Goal: Task Accomplishment & Management: Complete application form

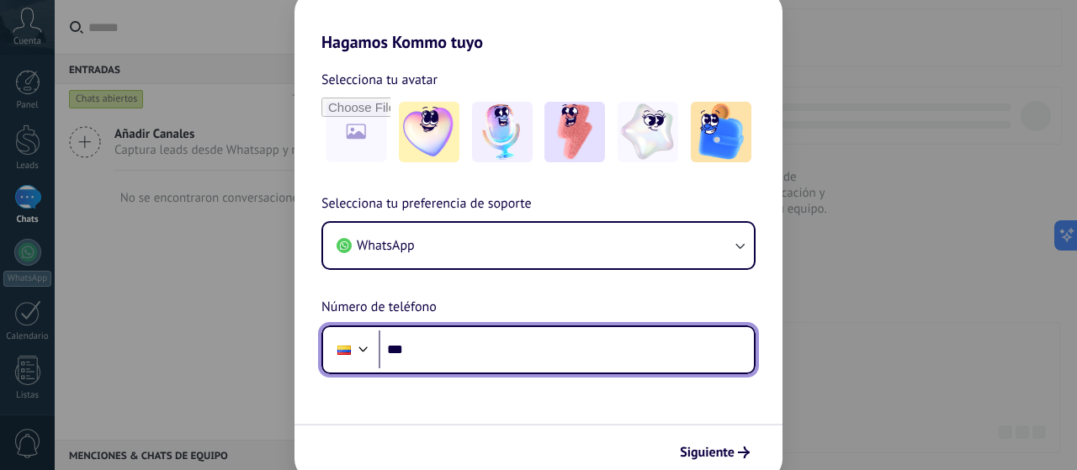
click at [546, 357] on input "***" at bounding box center [566, 350] width 375 height 39
type input "**********"
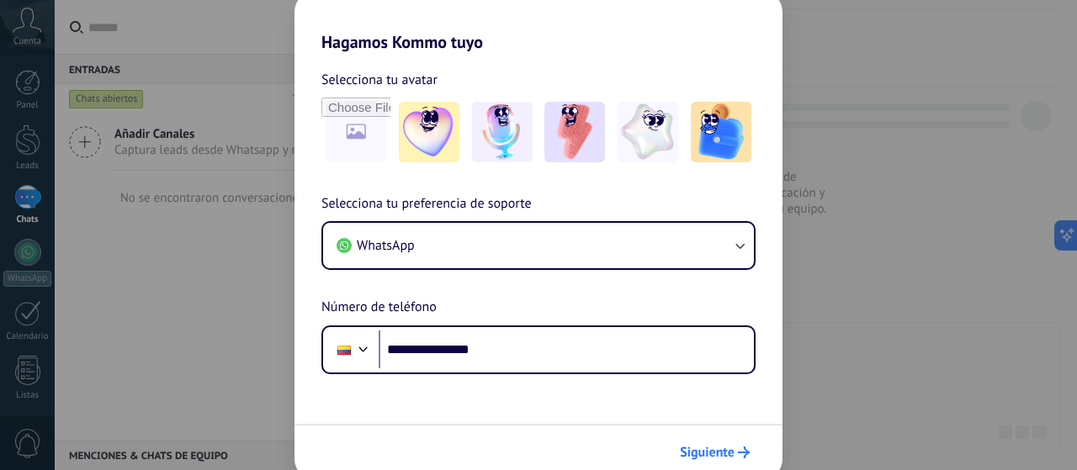
click at [682, 447] on span "Siguiente" at bounding box center [707, 453] width 55 height 12
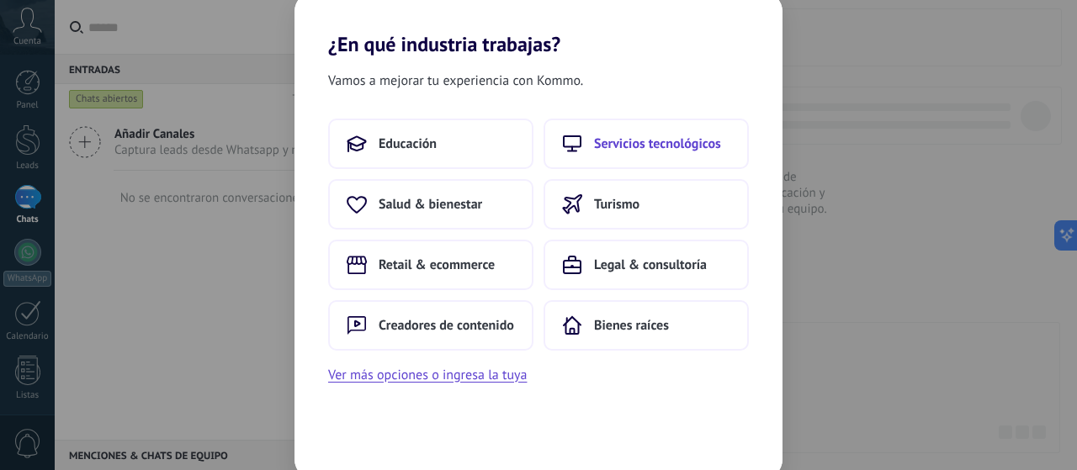
click at [653, 162] on button "Servicios tecnológicos" at bounding box center [646, 144] width 205 height 50
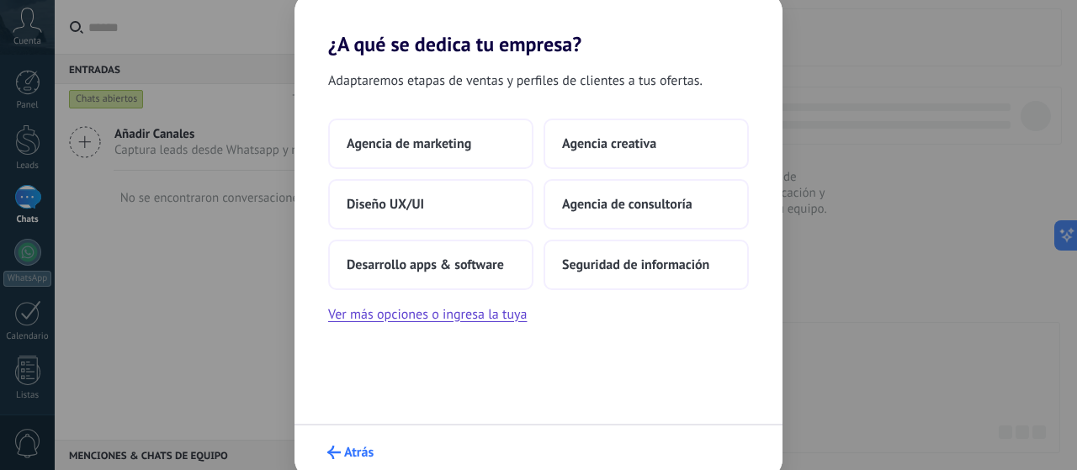
click at [372, 447] on span "Atrás" at bounding box center [358, 453] width 29 height 12
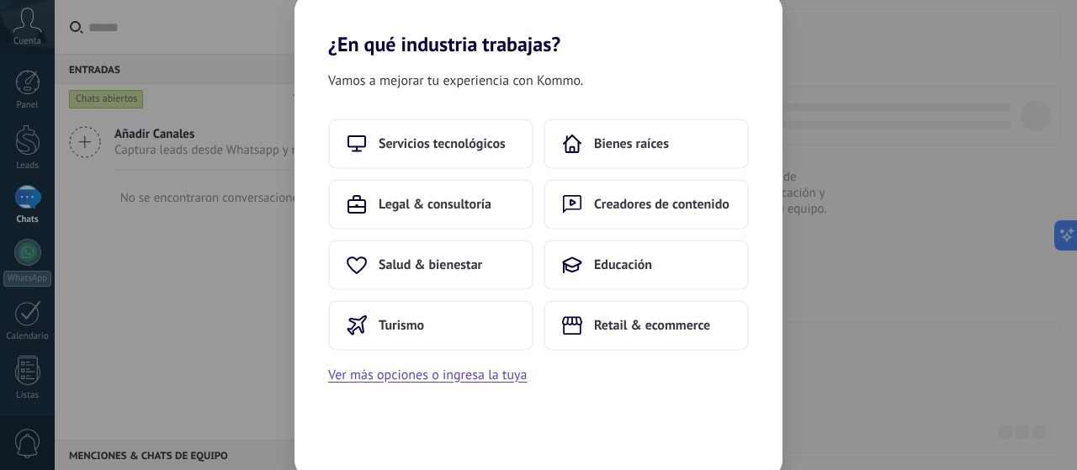
click at [881, 255] on div "¿En qué industria trabajas? Vamos a mejorar tu experiencia con Kommo. Servicios…" at bounding box center [538, 235] width 1077 height 470
click at [494, 381] on button "Ver más opciones o ingresa la tuya" at bounding box center [427, 375] width 199 height 22
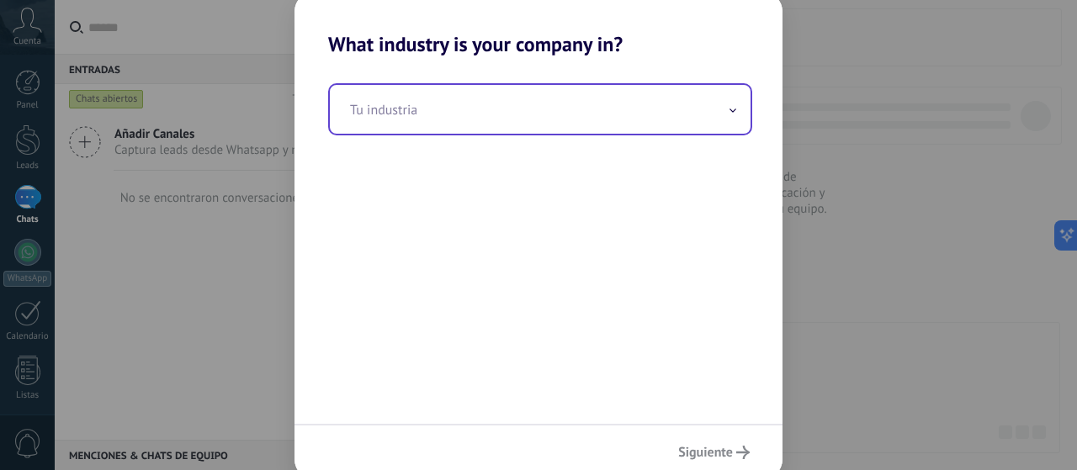
click at [460, 99] on input "text" at bounding box center [540, 109] width 421 height 49
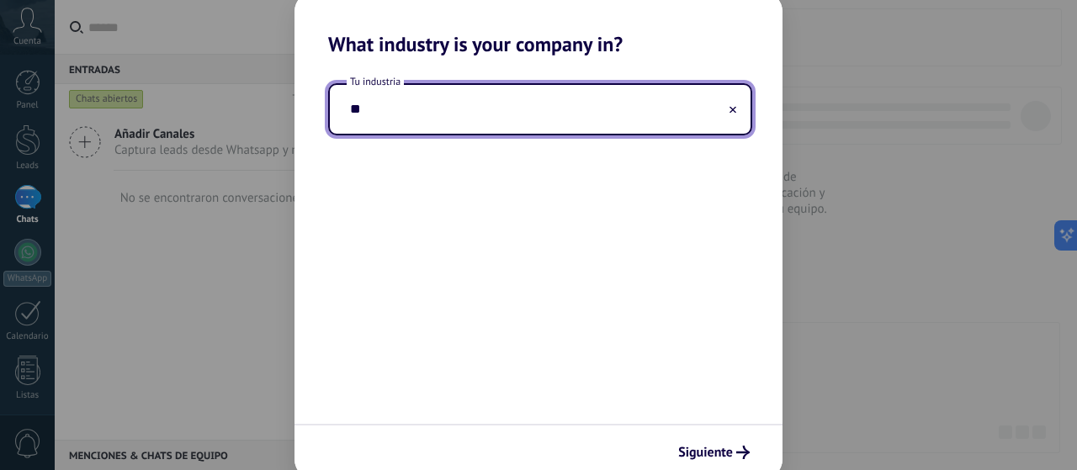
type input "*"
type input "*********"
click at [732, 447] on span "Siguiente" at bounding box center [705, 453] width 55 height 12
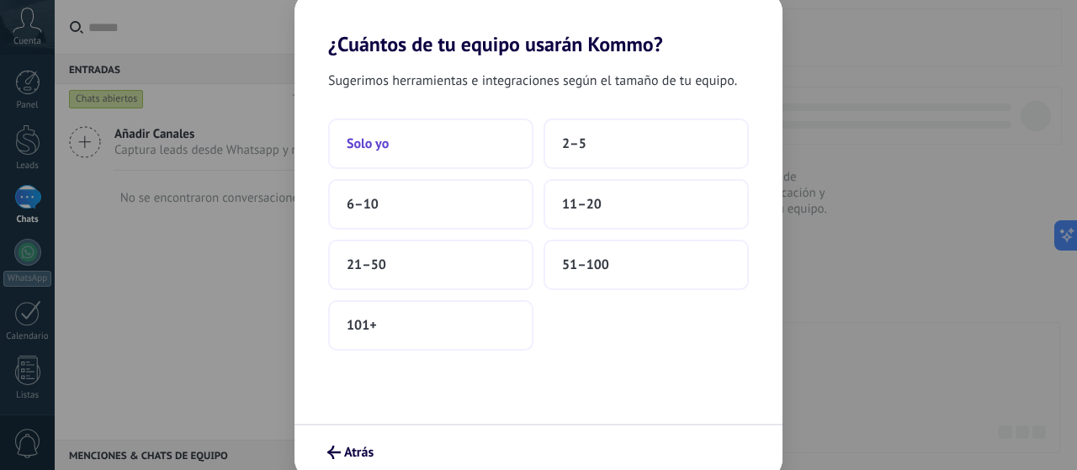
click at [436, 151] on button "Solo yo" at bounding box center [430, 144] width 205 height 50
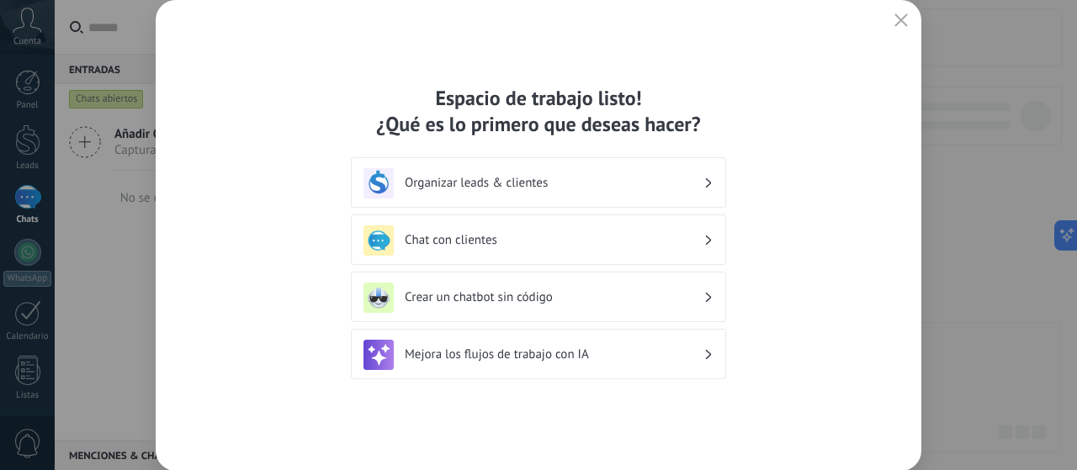
click at [896, 19] on icon "button" at bounding box center [901, 19] width 13 height 13
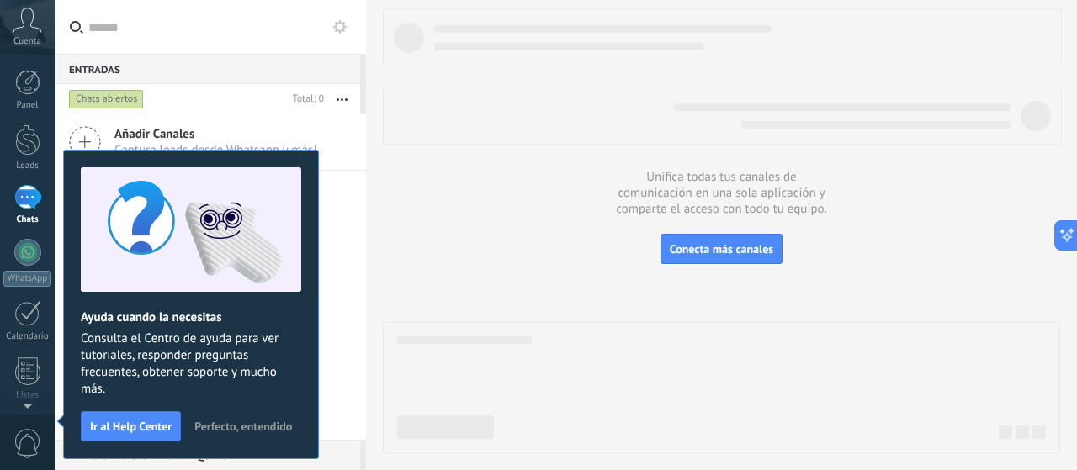
click at [183, 110] on div "Chats abiertos" at bounding box center [176, 99] width 220 height 30
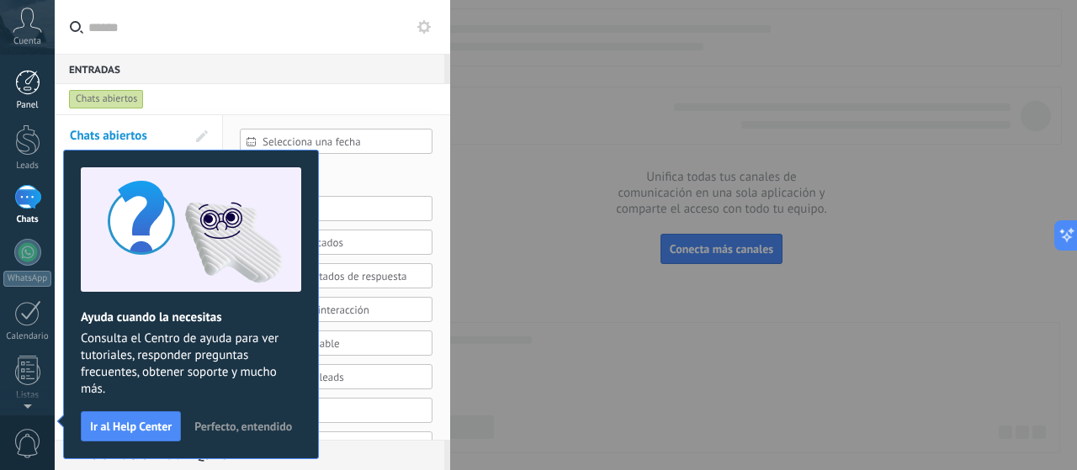
click at [25, 78] on div at bounding box center [27, 82] width 25 height 25
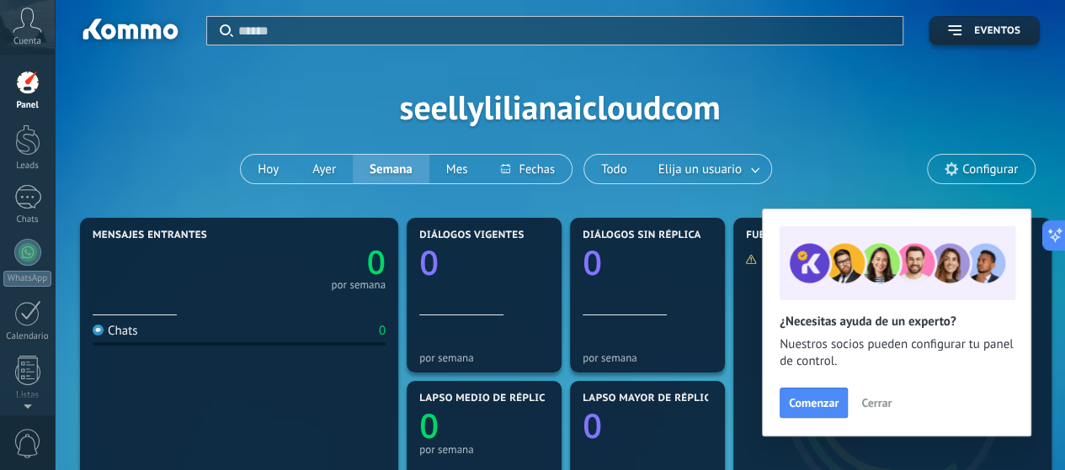
scroll to position [168, 0]
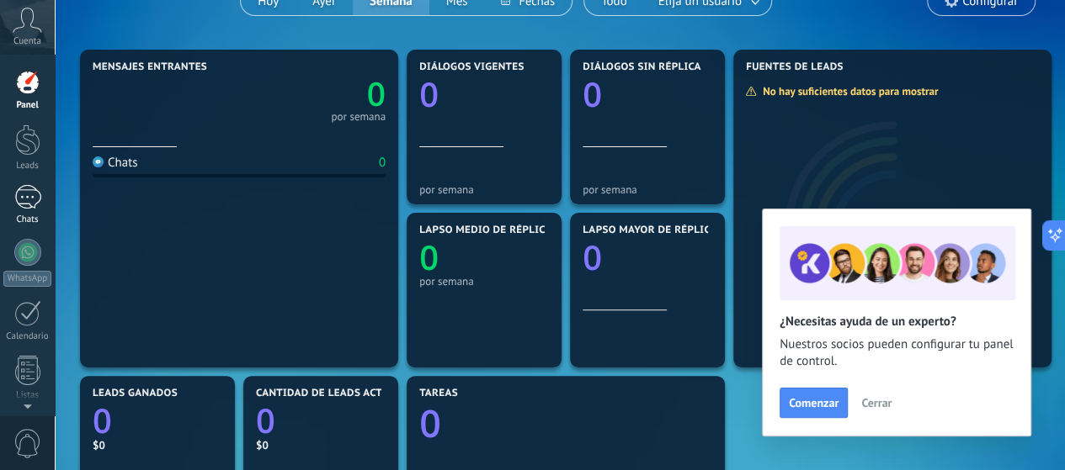
click at [24, 199] on div at bounding box center [27, 197] width 27 height 24
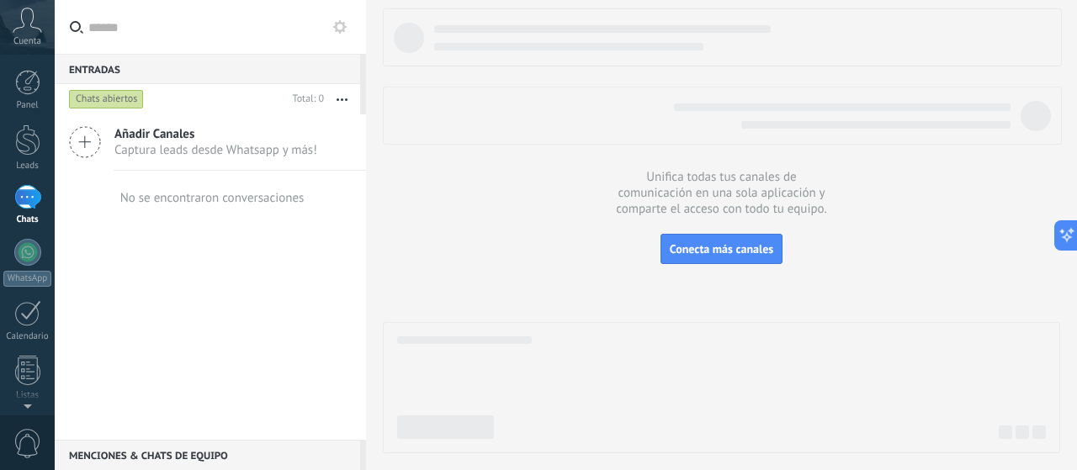
click at [173, 144] on span "Captura leads desde Whatsapp y más!" at bounding box center [215, 150] width 203 height 16
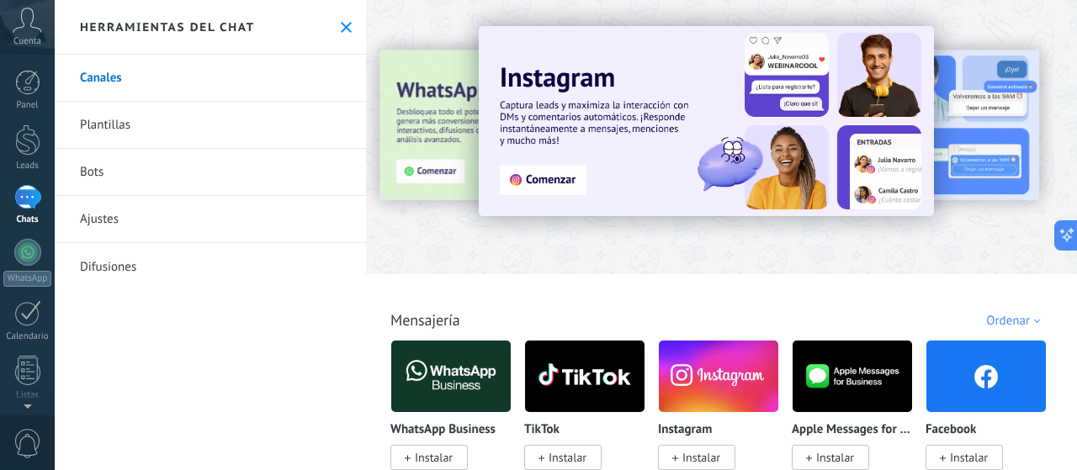
click at [438, 378] on img at bounding box center [451, 377] width 120 height 82
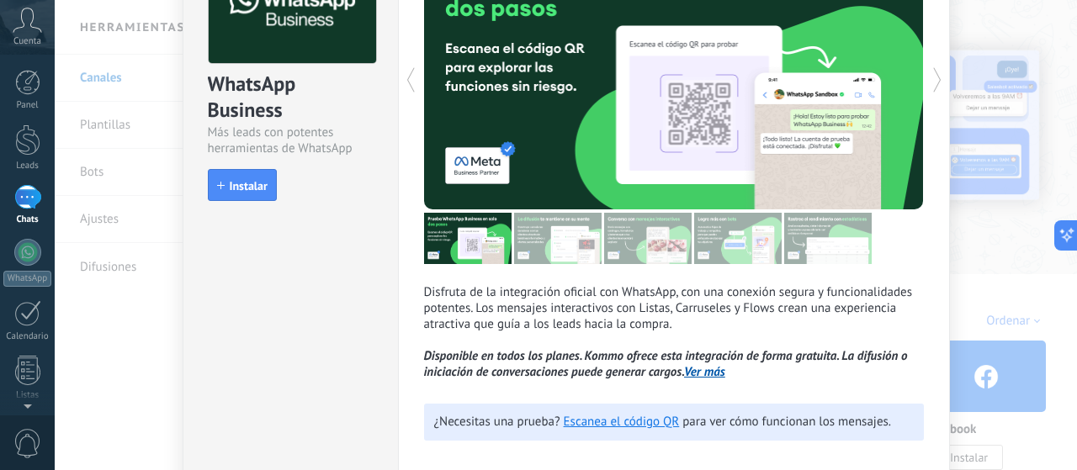
scroll to position [218, 0]
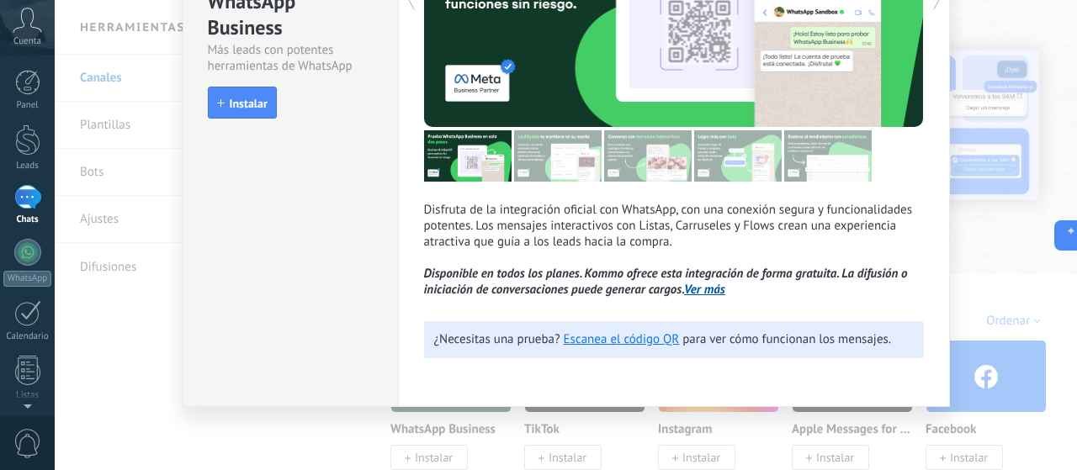
click at [1013, 248] on div "WhatsApp Business Más leads con potentes herramientas de WhatsApp install Insta…" at bounding box center [566, 235] width 1023 height 470
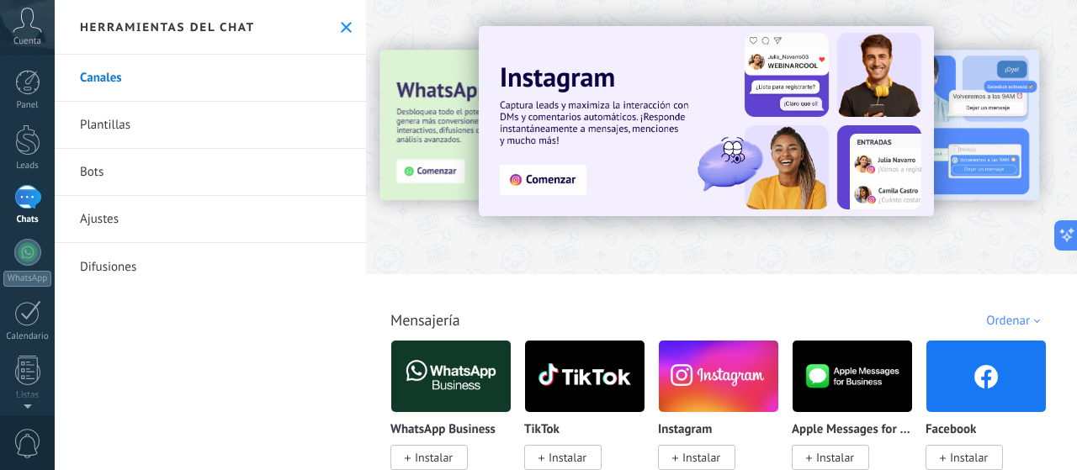
click at [463, 233] on div at bounding box center [721, 133] width 711 height 242
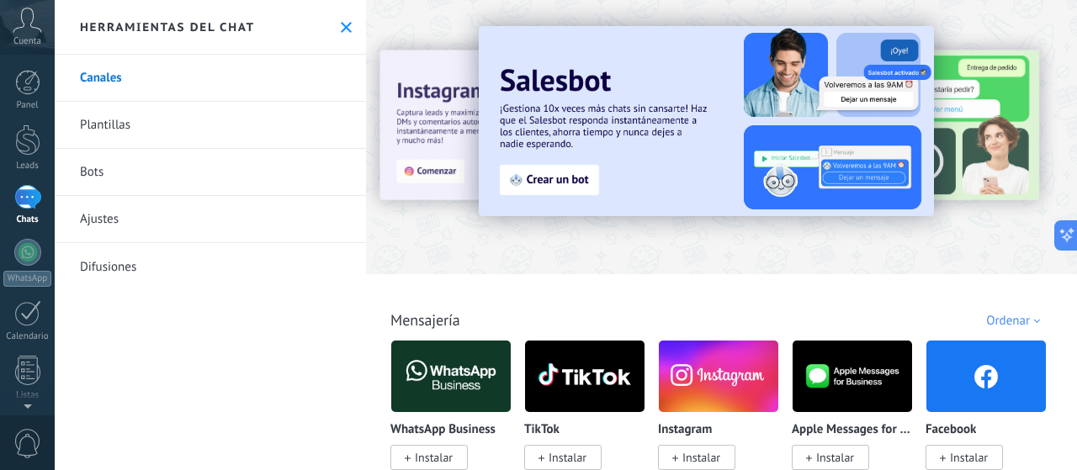
click at [549, 192] on div at bounding box center [722, 123] width 486 height 195
click at [342, 30] on icon at bounding box center [346, 27] width 11 height 11
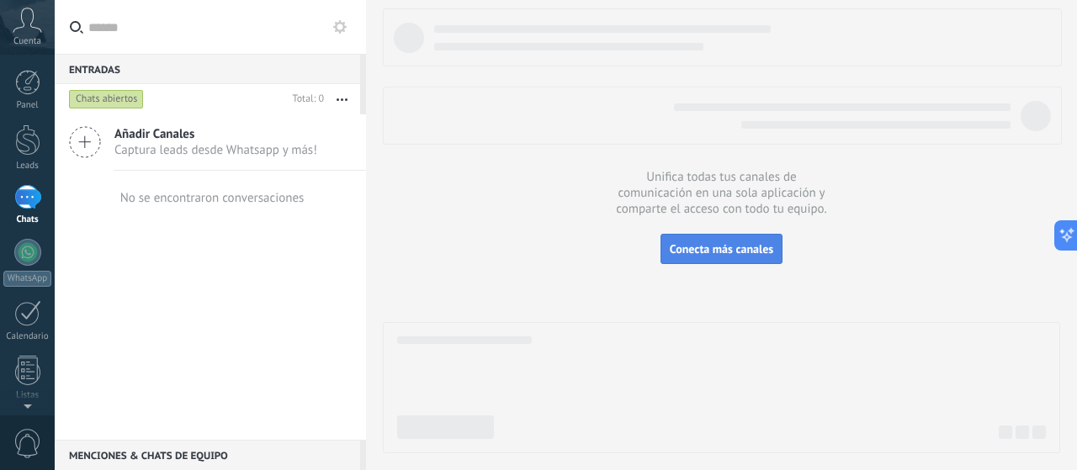
click at [749, 250] on span "Conecta más canales" at bounding box center [722, 249] width 104 height 15
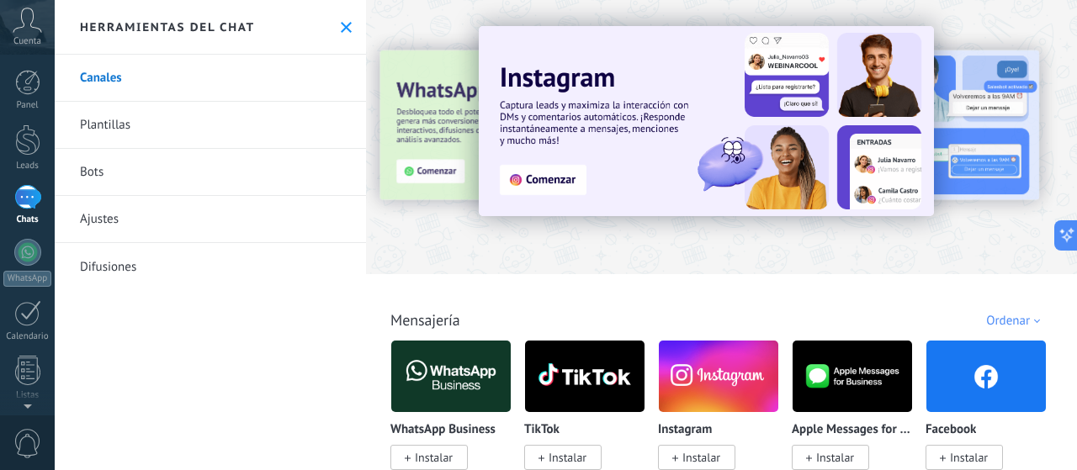
click at [438, 357] on img at bounding box center [451, 377] width 120 height 82
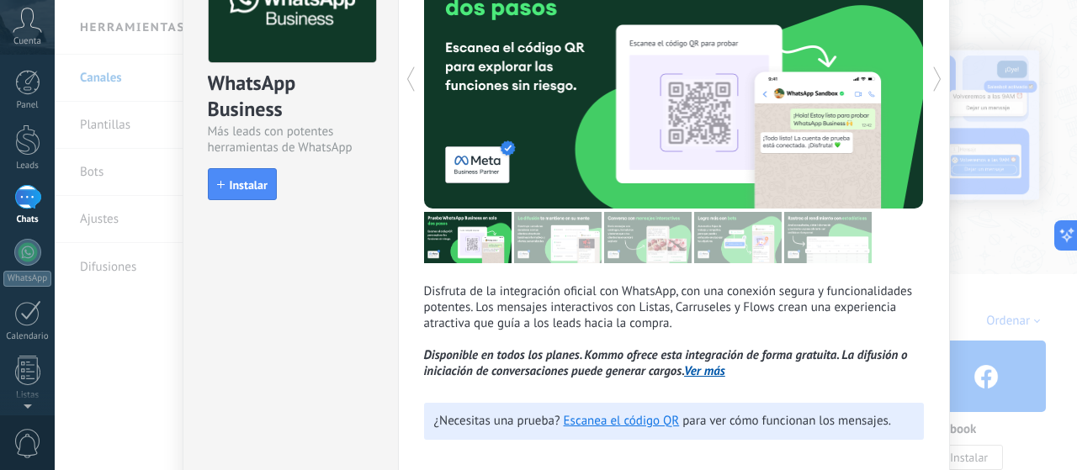
scroll to position [218, 0]
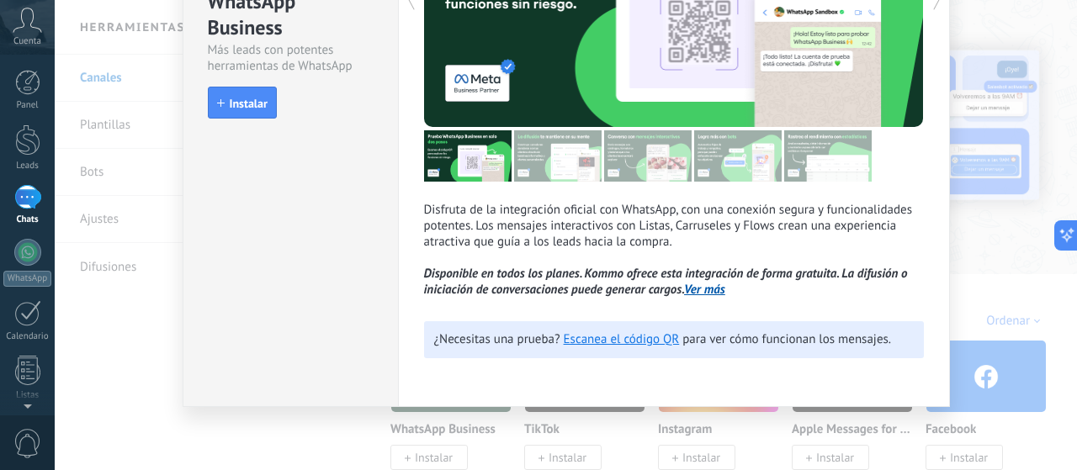
drag, startPoint x: 270, startPoint y: 103, endPoint x: 593, endPoint y: 188, distance: 334.2
click at [592, 188] on div "WhatsApp Business Más leads con potentes herramientas de WhatsApp install Insta…" at bounding box center [567, 123] width 768 height 570
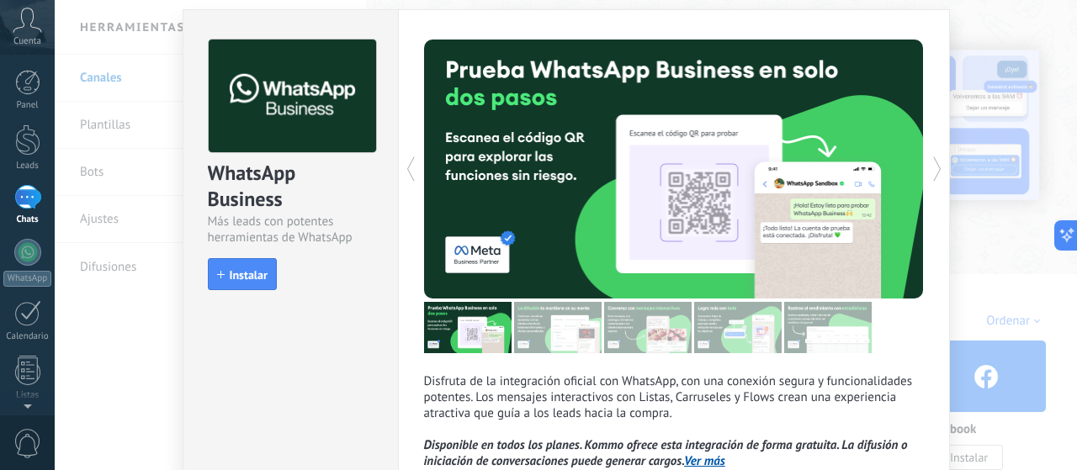
scroll to position [0, 0]
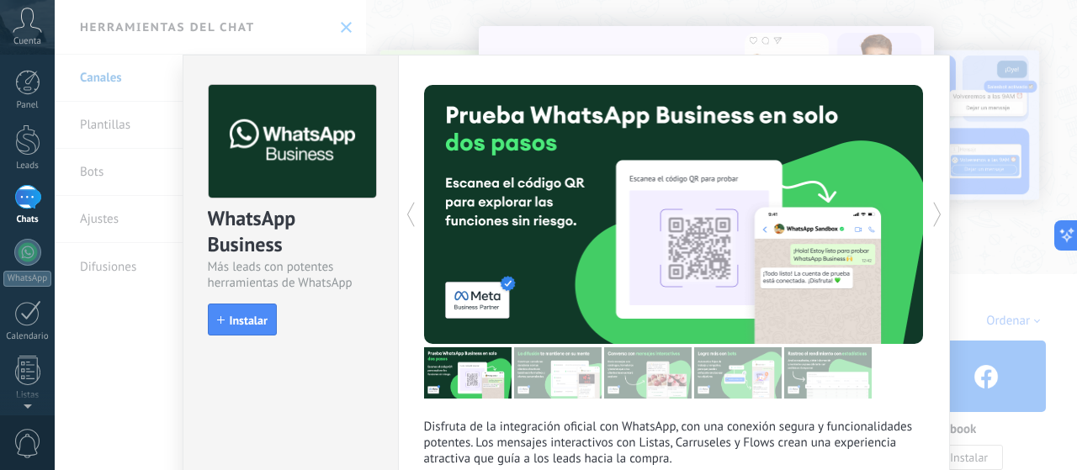
click at [978, 268] on div "WhatsApp Business Más leads con potentes herramientas de WhatsApp install Insta…" at bounding box center [566, 235] width 1023 height 470
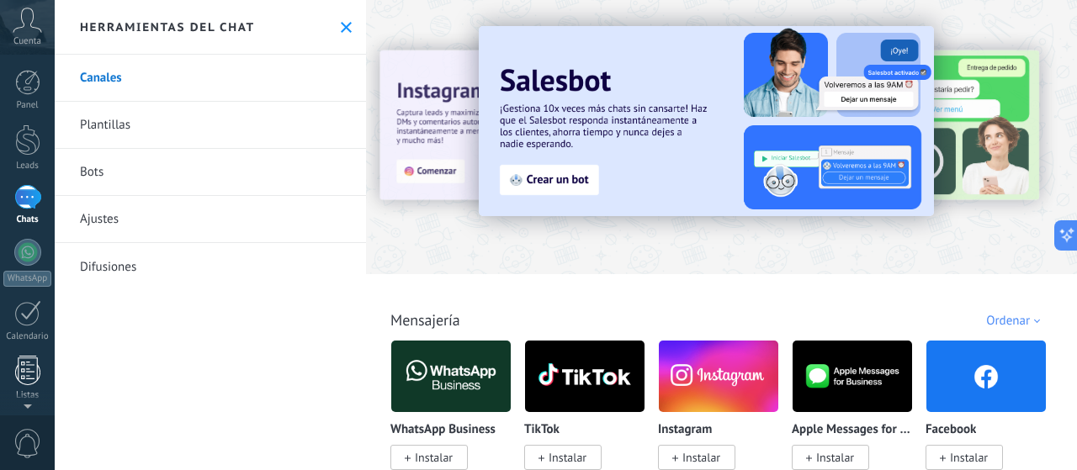
click at [13, 383] on link "Listas" at bounding box center [27, 378] width 55 height 45
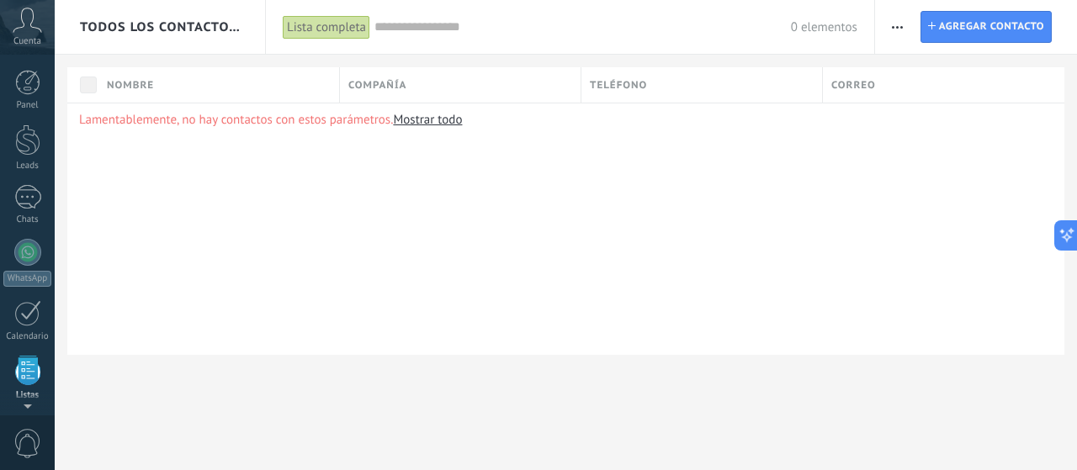
click at [491, 279] on div "Lamentablemente, no hay contactos con estos parámetros. Mostrar todo" at bounding box center [565, 229] width 997 height 252
